Goal: Transaction & Acquisition: Download file/media

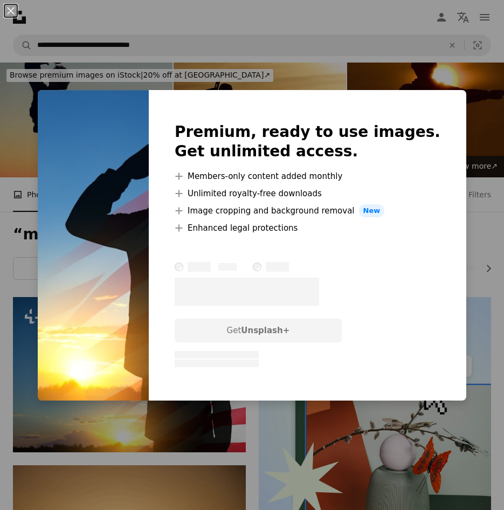
scroll to position [162, 0]
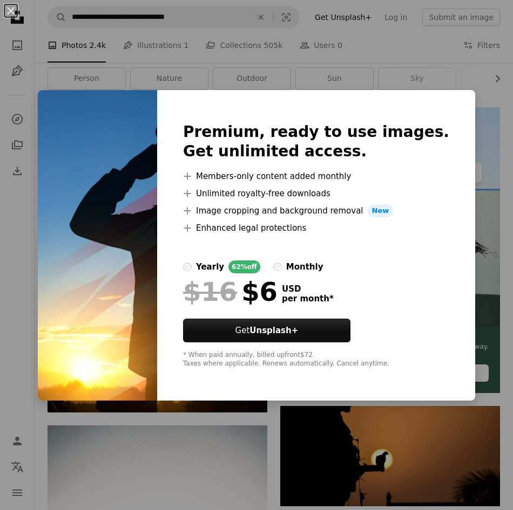
click at [286, 86] on div "An X shape Premium, ready to use images. Get unlimited access. A plus sign Memb…" at bounding box center [256, 255] width 513 height 510
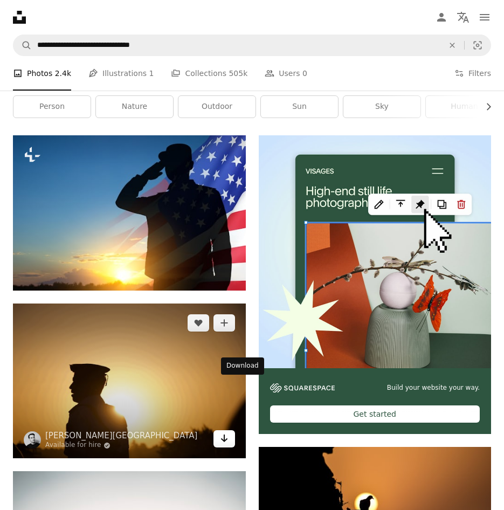
click at [229, 432] on icon "Arrow pointing down" at bounding box center [224, 438] width 9 height 13
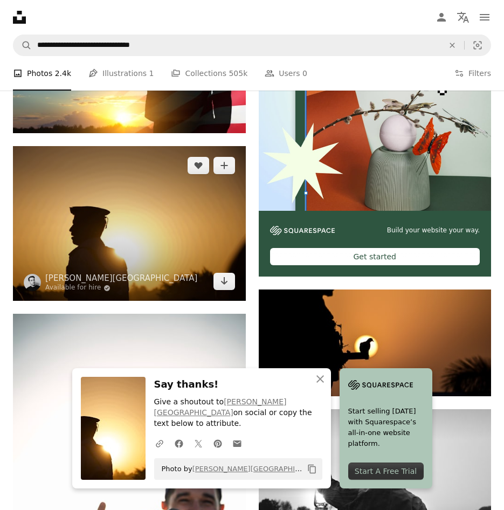
scroll to position [324, 0]
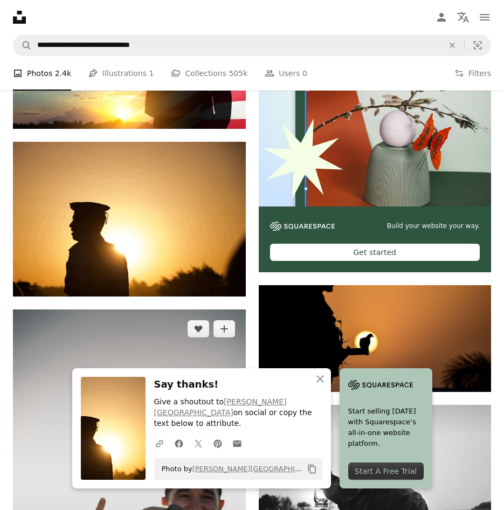
click at [47, 310] on img at bounding box center [129, 484] width 233 height 349
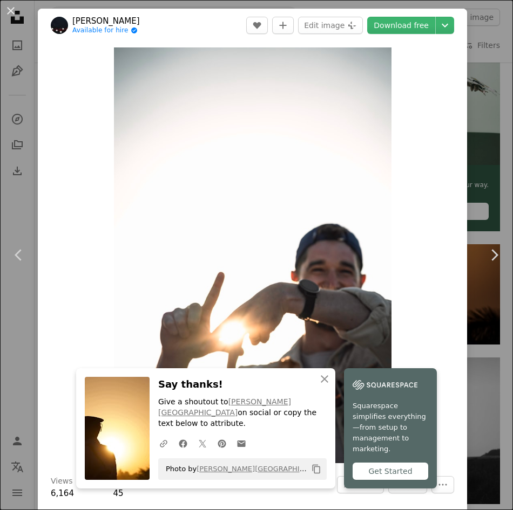
click at [482, 39] on div "An X shape Chevron left Chevron right [PERSON_NAME] Cutting Available for hire …" at bounding box center [256, 255] width 513 height 510
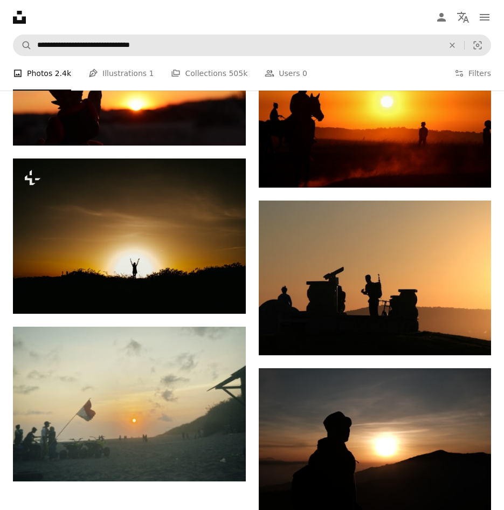
scroll to position [1616, 0]
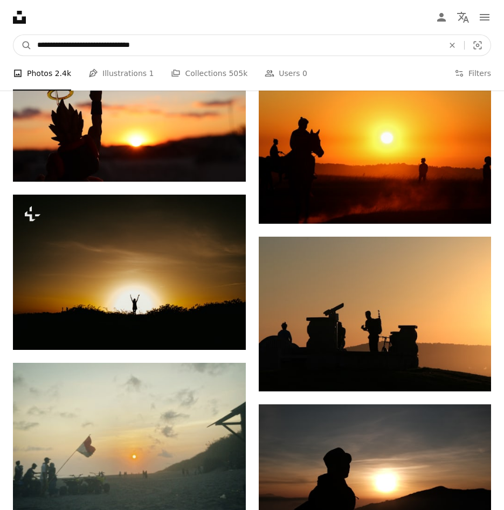
drag, startPoint x: 207, startPoint y: 26, endPoint x: 21, endPoint y: 20, distance: 186.8
type input "**********"
click button "A magnifying glass" at bounding box center [22, 45] width 18 height 21
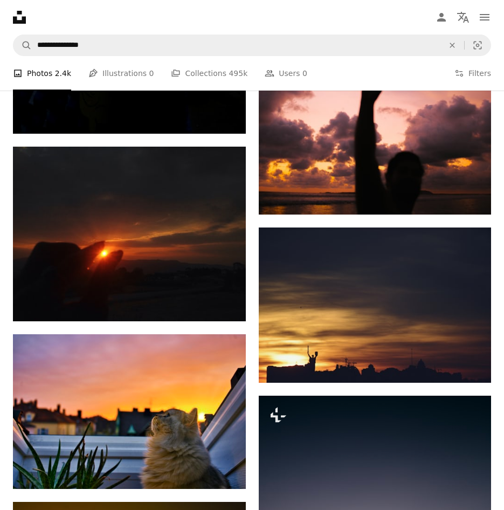
scroll to position [1780, 0]
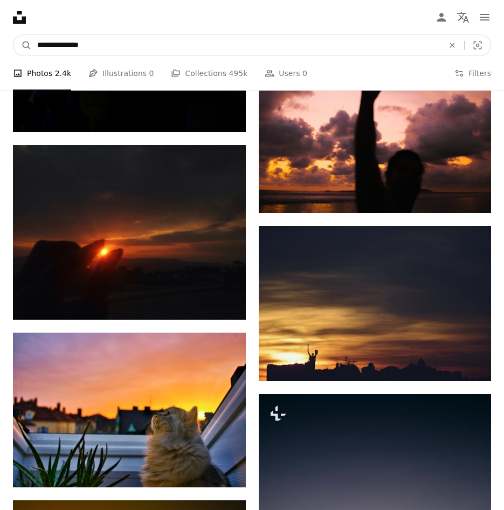
click at [176, 35] on input "**********" at bounding box center [236, 45] width 409 height 21
paste input "**********"
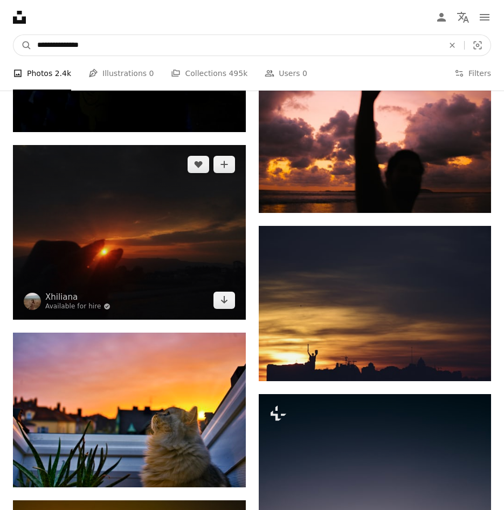
type input "**********"
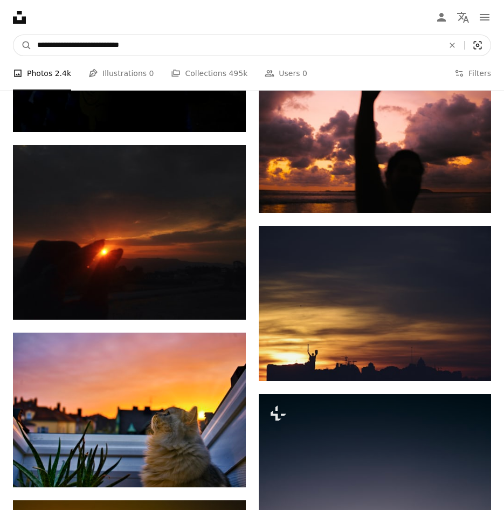
click button "A magnifying glass" at bounding box center [22, 45] width 18 height 21
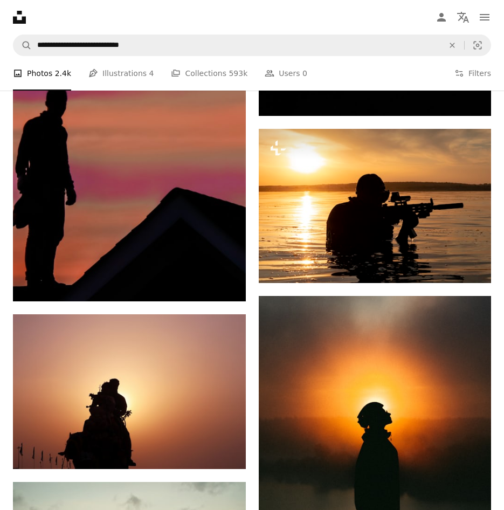
scroll to position [755, 0]
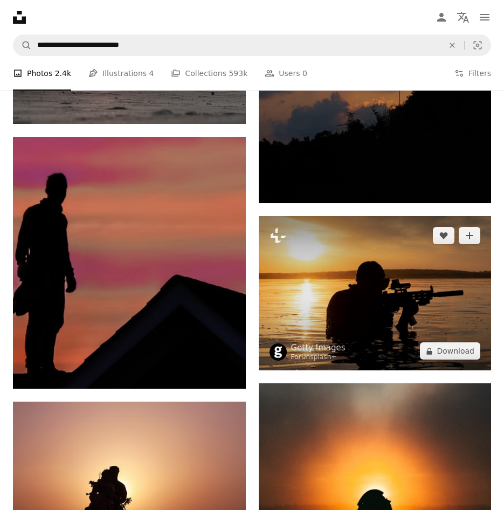
click at [378, 243] on img at bounding box center [375, 293] width 233 height 155
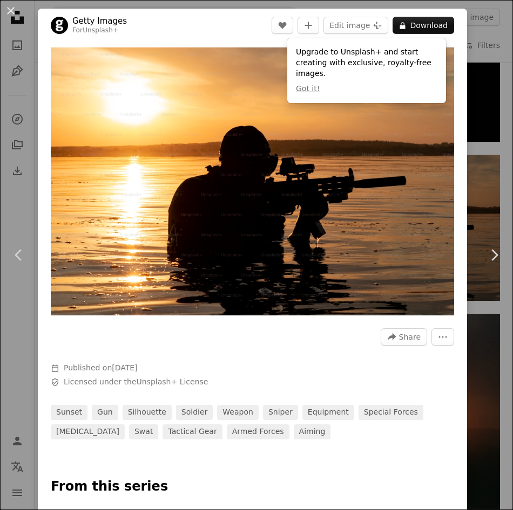
click at [479, 30] on div "An X shape Chevron left Chevron right Getty Images For Unsplash+ A heart A plus…" at bounding box center [256, 255] width 513 height 510
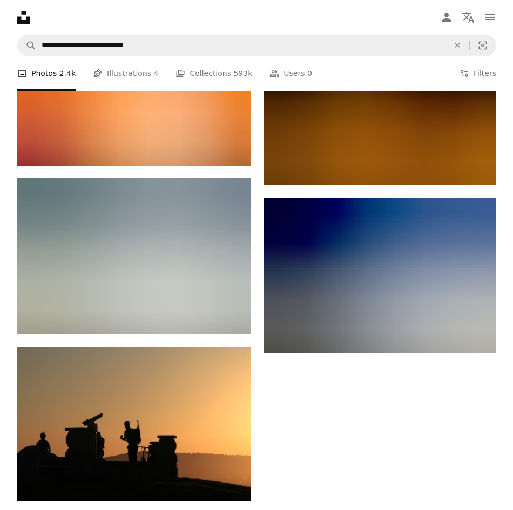
scroll to position [2266, 0]
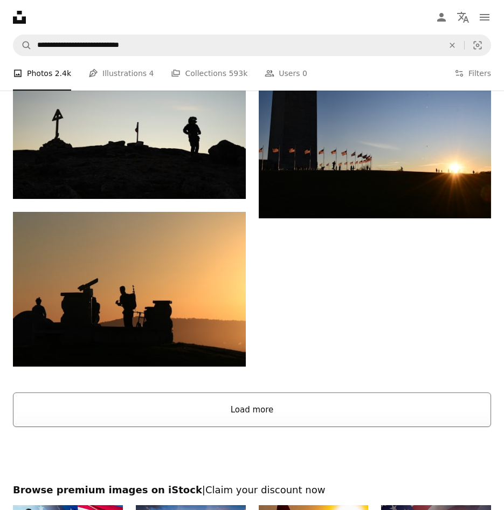
click at [283, 393] on button "Load more" at bounding box center [252, 410] width 479 height 35
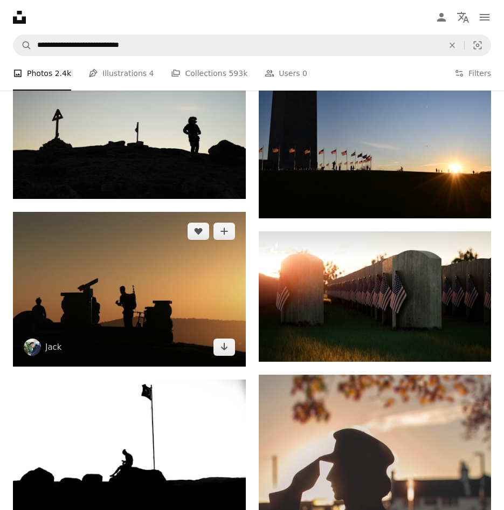
click at [204, 212] on img at bounding box center [129, 289] width 233 height 155
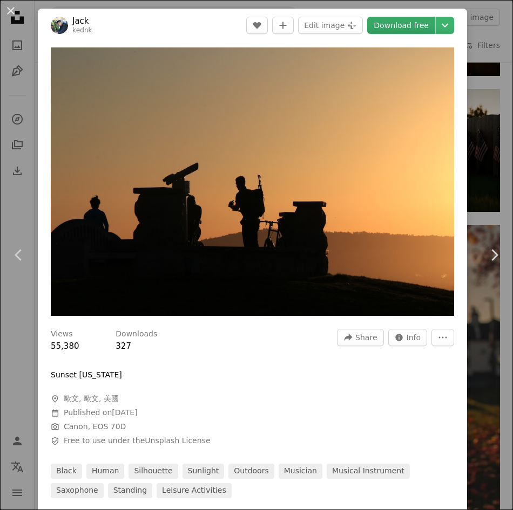
click at [408, 29] on link "Download free" at bounding box center [401, 25] width 68 height 17
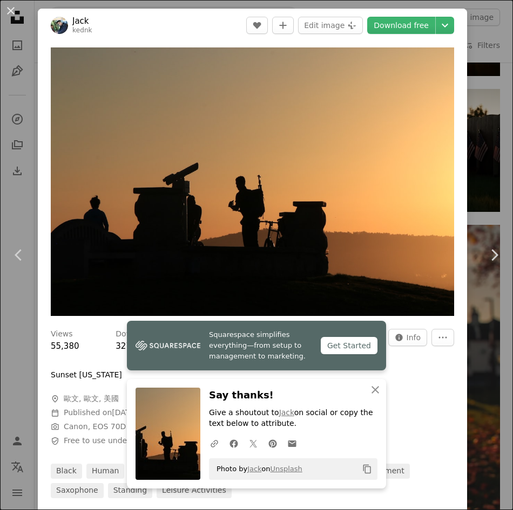
click at [44, 65] on div "Zoom in" at bounding box center [252, 181] width 429 height 279
